Goal: Transaction & Acquisition: Purchase product/service

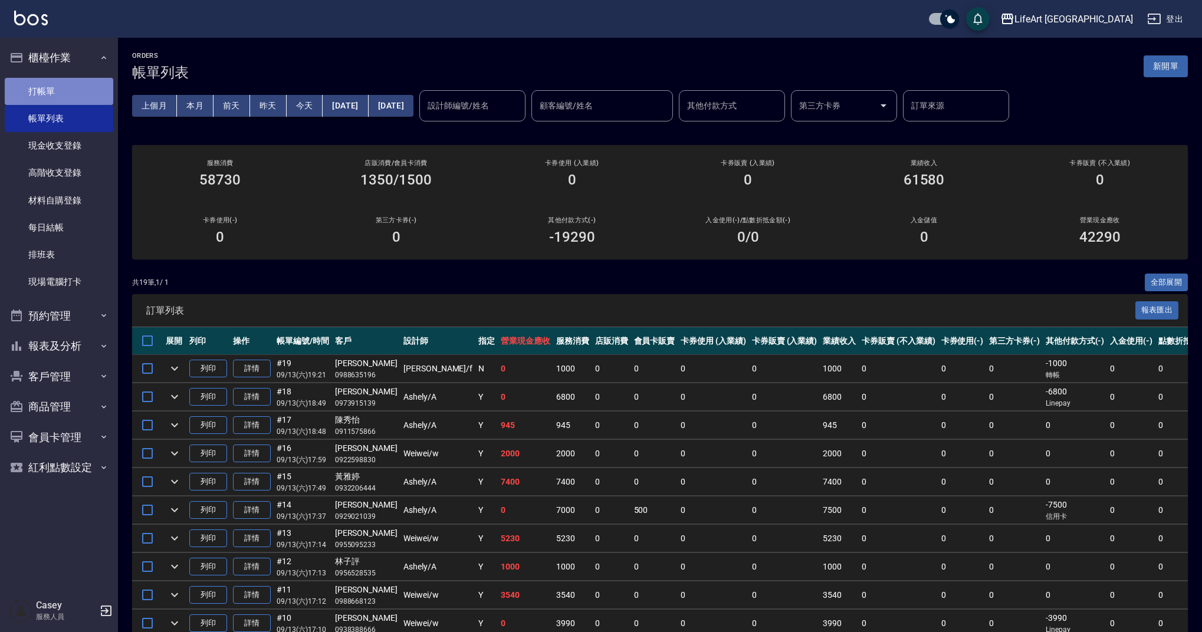
click at [91, 88] on link "打帳單" at bounding box center [59, 91] width 109 height 27
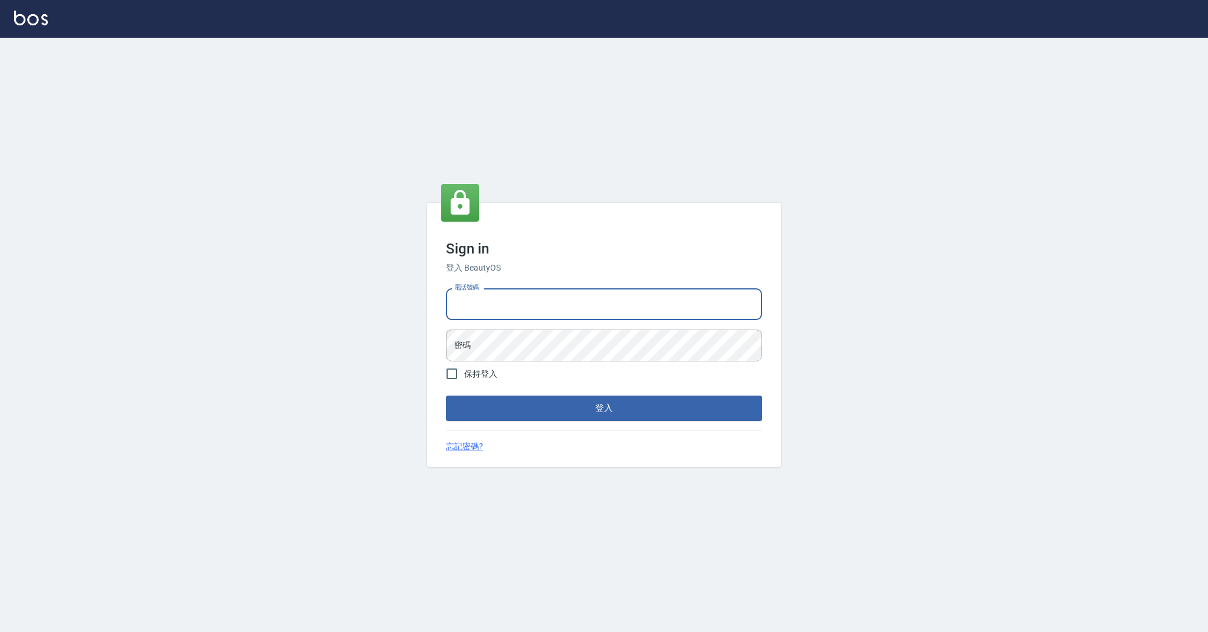
type input "0985018343"
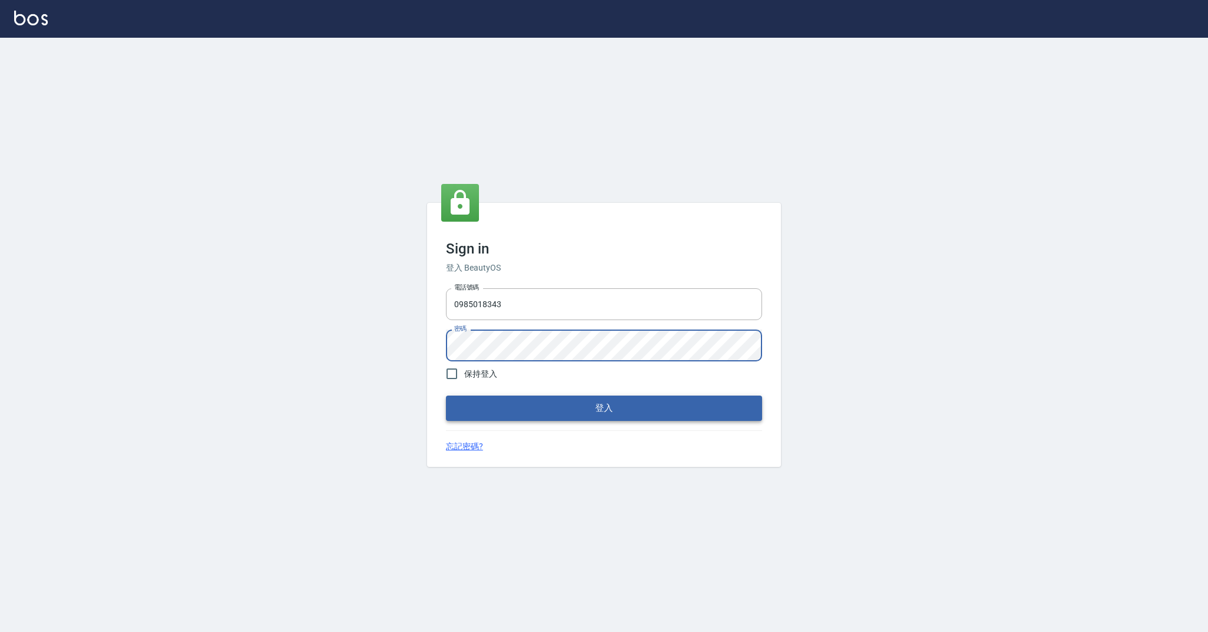
click at [488, 405] on button "登入" at bounding box center [604, 408] width 316 height 25
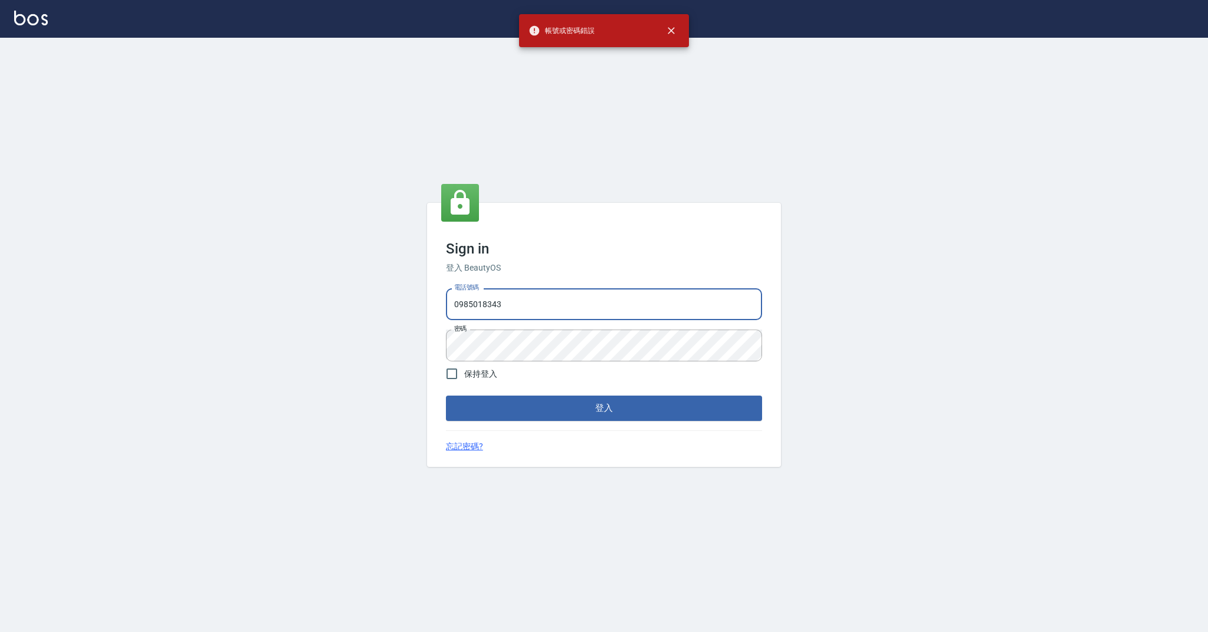
drag, startPoint x: 553, startPoint y: 311, endPoint x: 409, endPoint y: 308, distance: 143.4
click at [409, 308] on div "Sign in 登入 BeautyOS 電話號碼 [PHONE_NUMBER] 電話號碼 密碼 密碼 保持登入 登入 忘記密碼?" at bounding box center [604, 335] width 1208 height 595
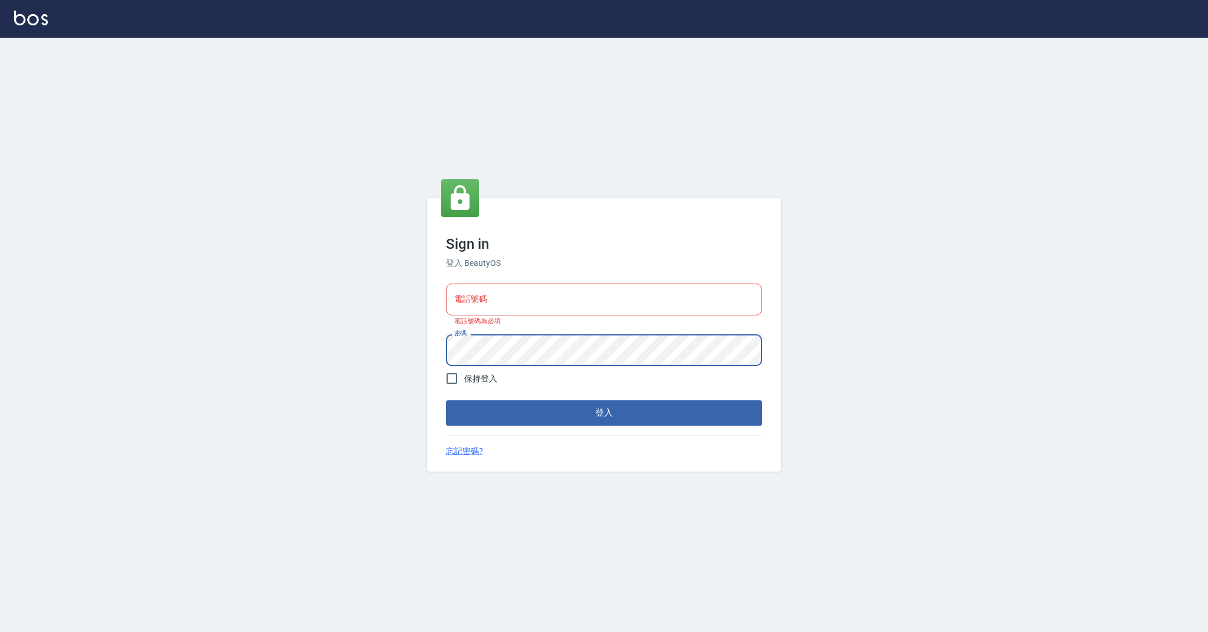
click at [422, 351] on div "Sign in 登入 BeautyOS 電話號碼 電話號碼 電話號碼為必填 密碼 密碼 保持登入 登入 忘記密碼?" at bounding box center [604, 335] width 1208 height 595
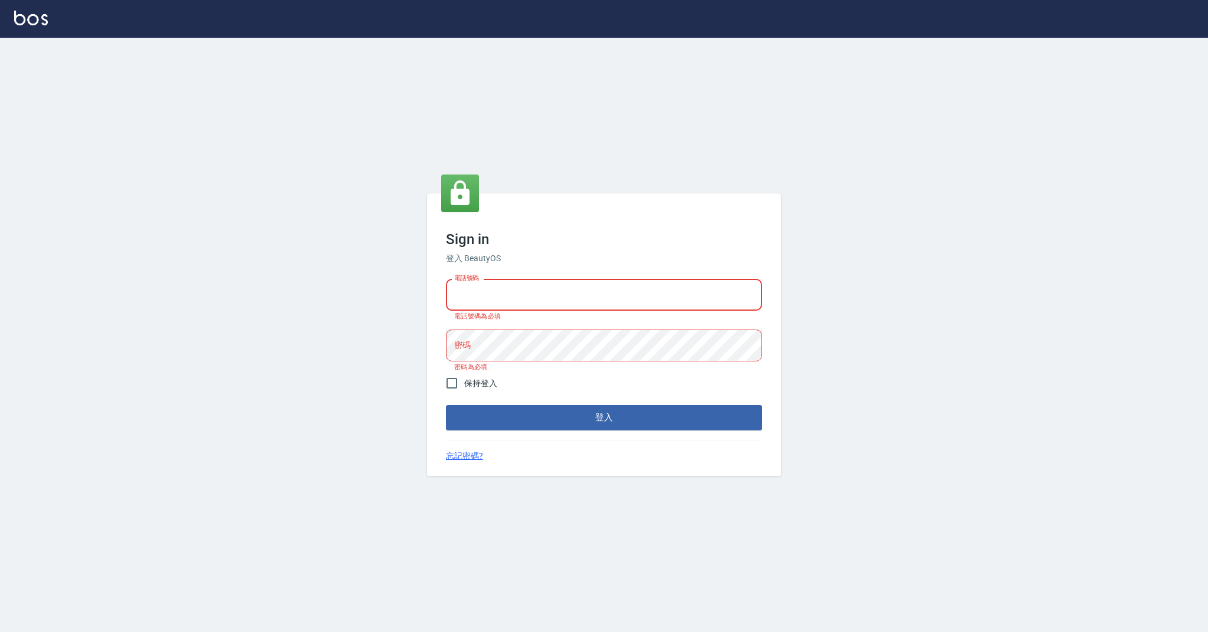
click at [501, 294] on input "電話號碼" at bounding box center [604, 295] width 316 height 32
type input "0958051258"
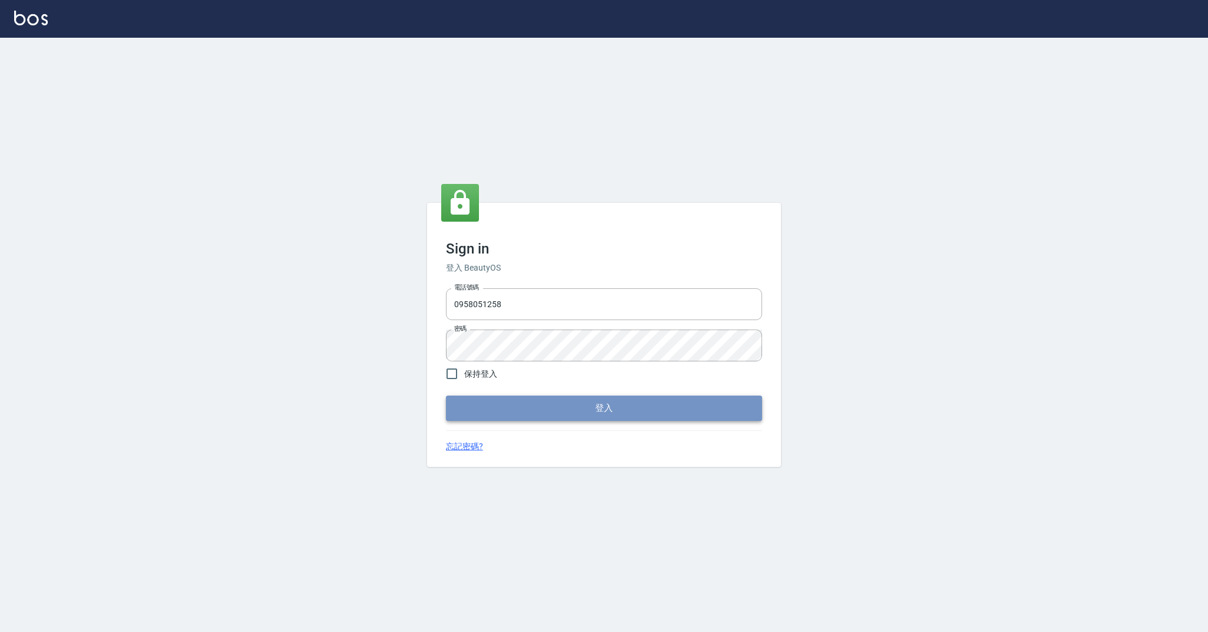
click at [513, 405] on button "登入" at bounding box center [604, 408] width 316 height 25
click at [513, 405] on form "電話號碼 [PHONE_NUMBER] 電話號碼 密碼 密碼 保持登入 登入" at bounding box center [604, 352] width 316 height 137
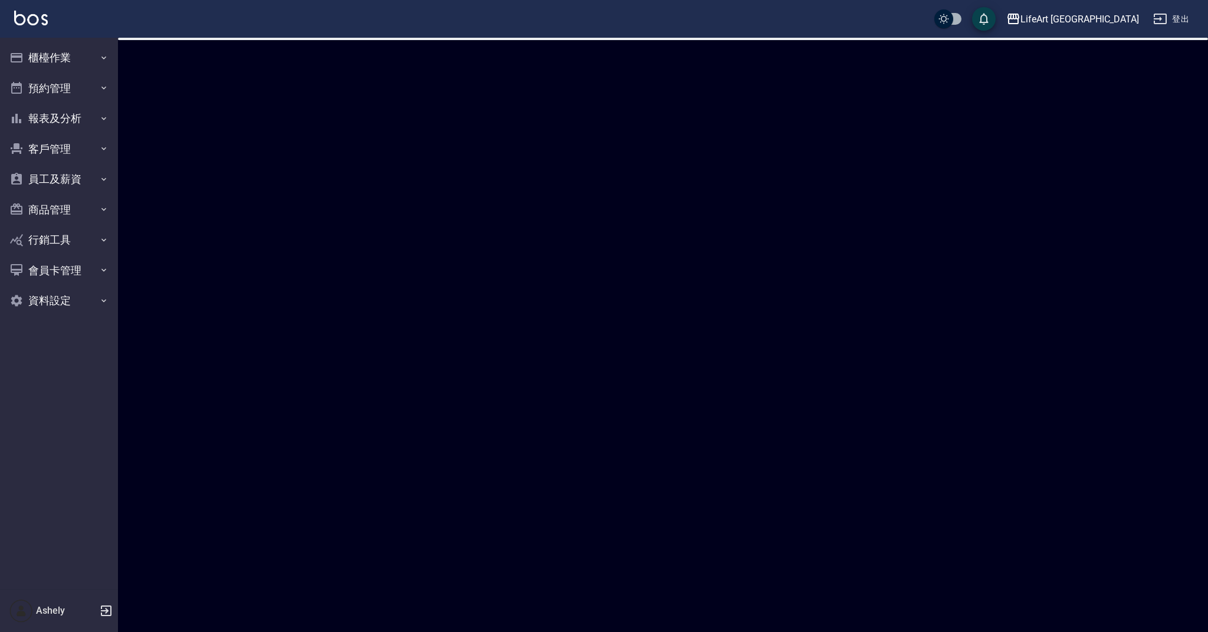
checkbox input "true"
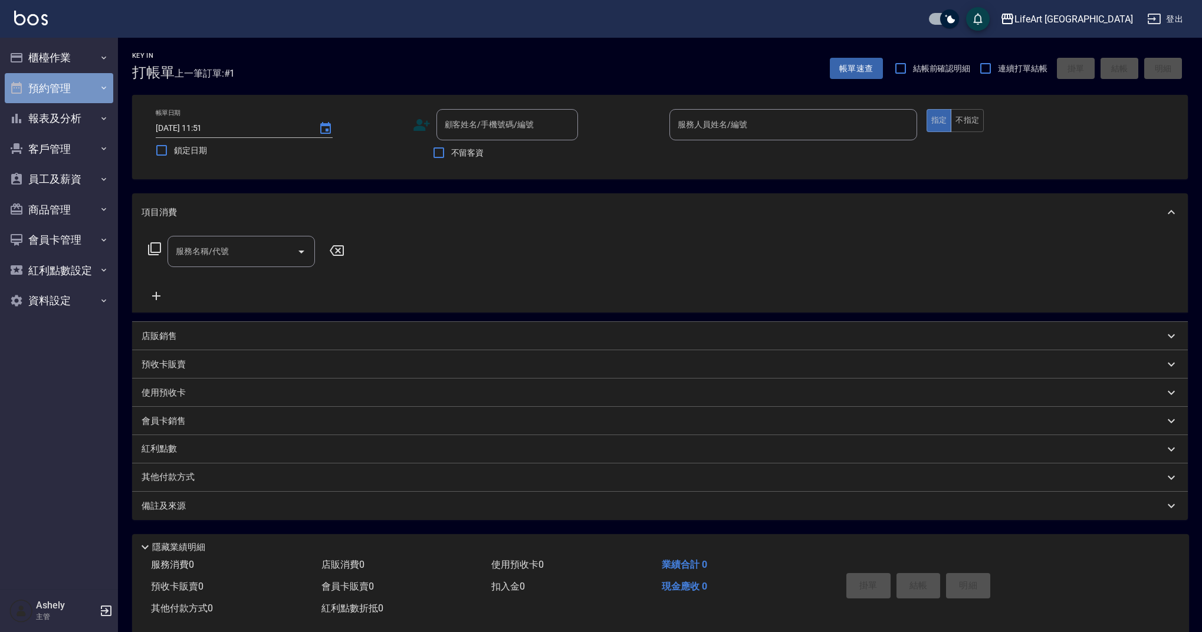
click at [60, 86] on button "預約管理" at bounding box center [59, 88] width 109 height 31
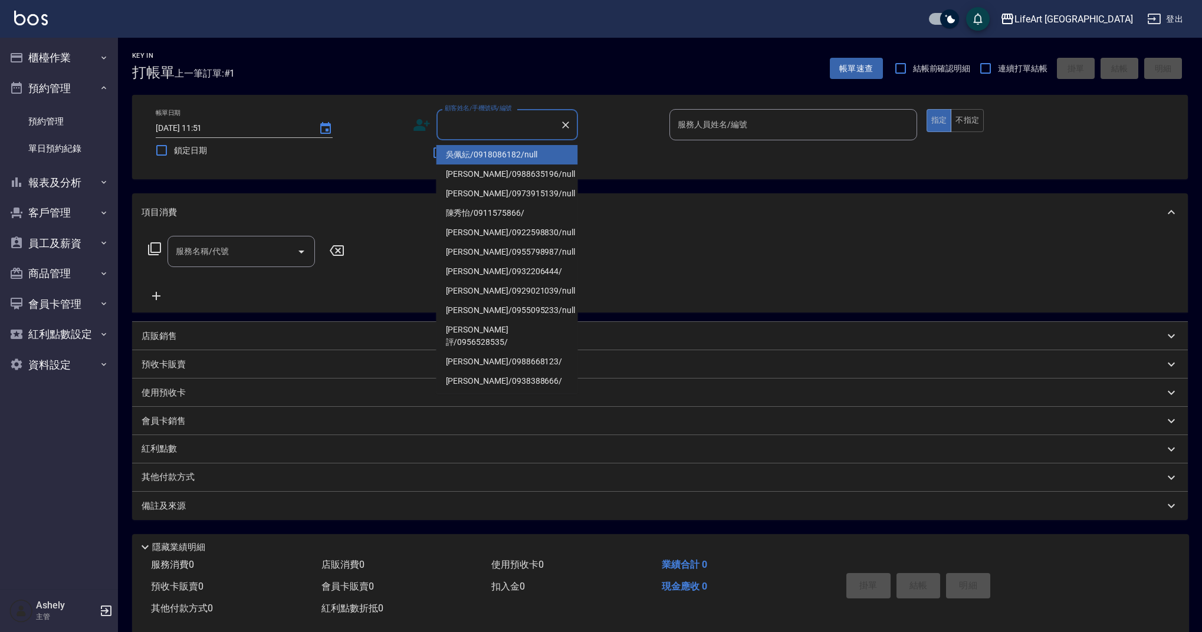
click at [485, 127] on input "顧客姓名/手機號碼/編號" at bounding box center [498, 124] width 113 height 21
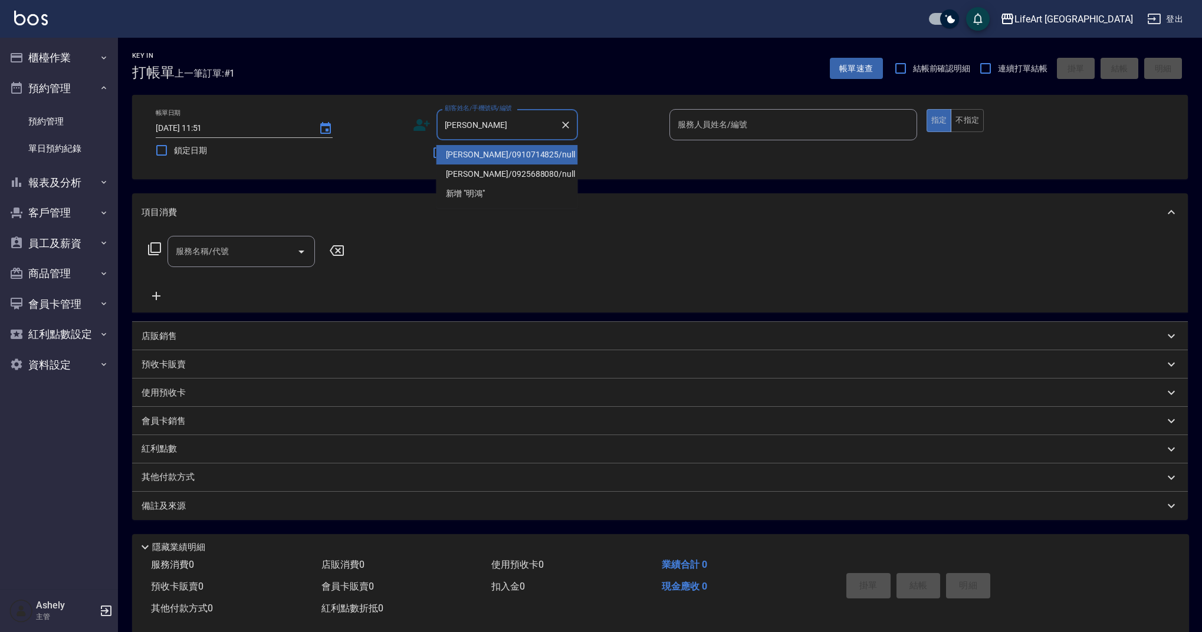
click at [467, 156] on li "[PERSON_NAME]/0910714825/null" at bounding box center [507, 154] width 142 height 19
type input "[PERSON_NAME]/0910714825/null"
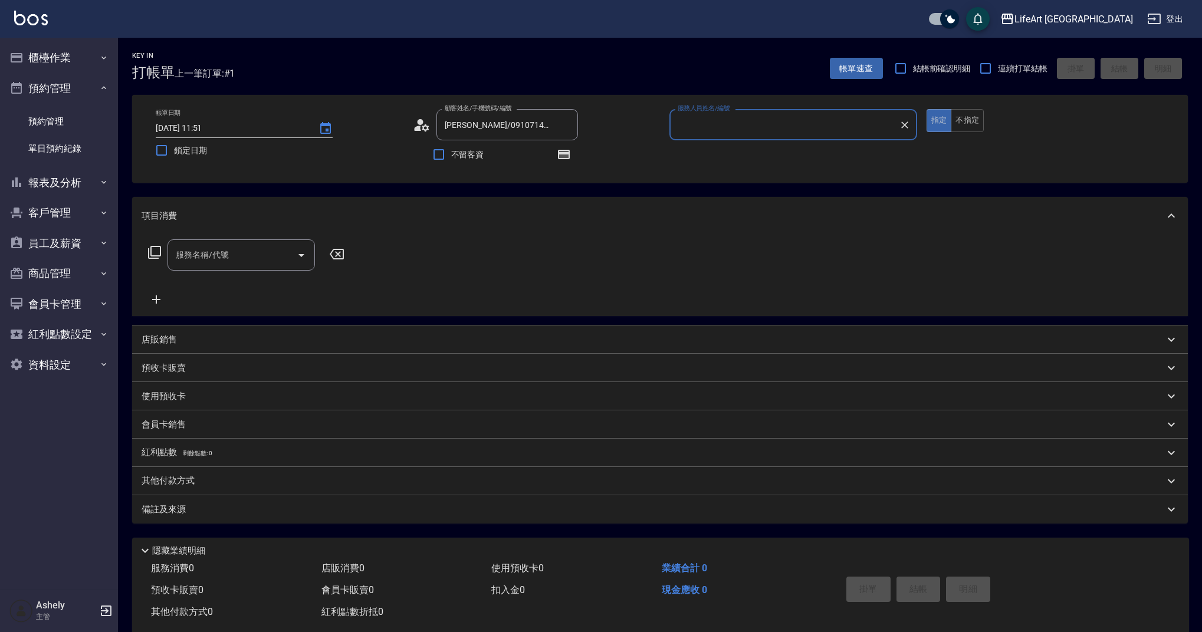
type input "Weiwei-w"
click at [576, 153] on div "顧客姓名/手機號碼/編號 [PERSON_NAME]/0910714825/null 顧客姓名/手機號碼/編號 不留客資" at bounding box center [537, 139] width 248 height 60
click at [569, 155] on icon "button" at bounding box center [564, 154] width 12 height 9
